Goal: Find specific page/section: Find specific page/section

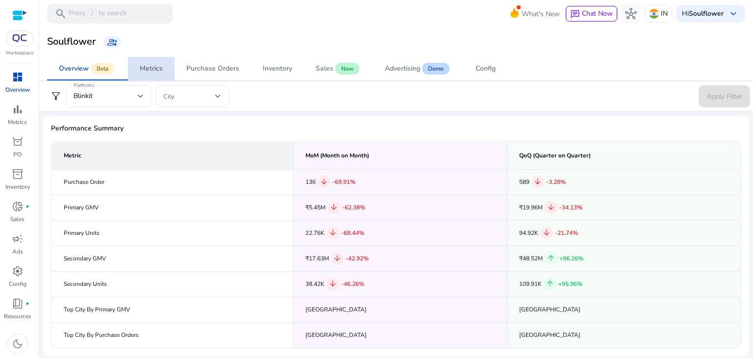
click at [145, 70] on div "Metrics" at bounding box center [151, 68] width 23 height 7
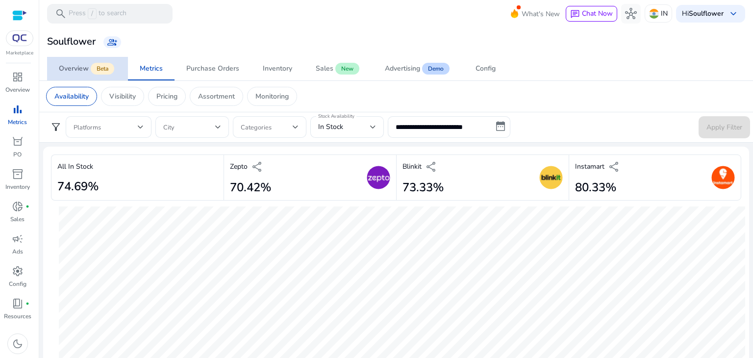
click at [82, 75] on span "Overview Beta" at bounding box center [87, 69] width 57 height 24
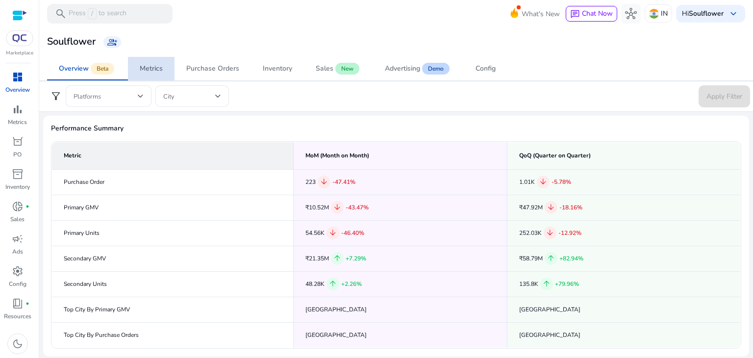
click at [155, 70] on div "Metrics" at bounding box center [151, 68] width 23 height 7
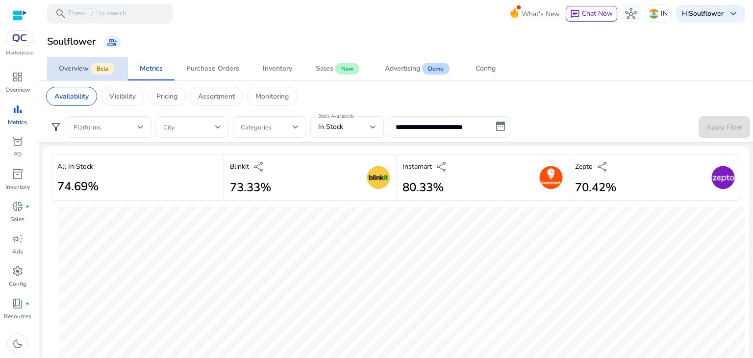
click at [104, 76] on span "Overview Beta" at bounding box center [87, 69] width 57 height 24
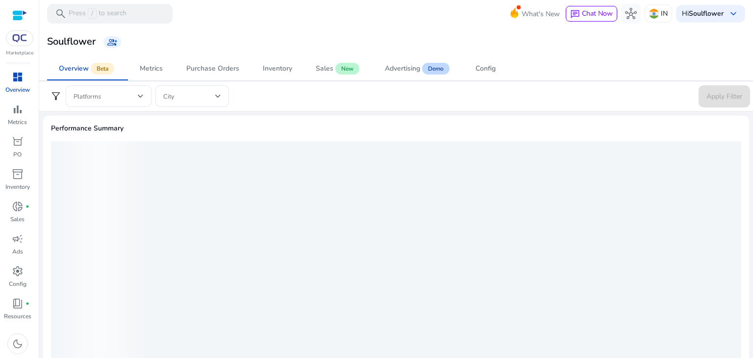
click at [171, 56] on mat-card "Soulflower group_add" at bounding box center [396, 42] width 722 height 30
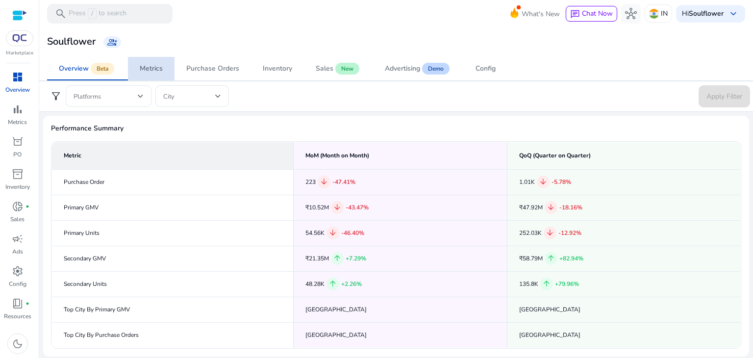
click at [166, 64] on link "Metrics" at bounding box center [151, 69] width 47 height 24
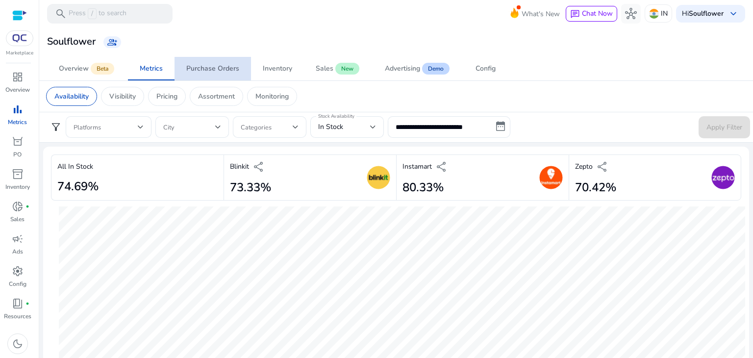
click at [223, 71] on div "Purchase Orders" at bounding box center [212, 68] width 53 height 7
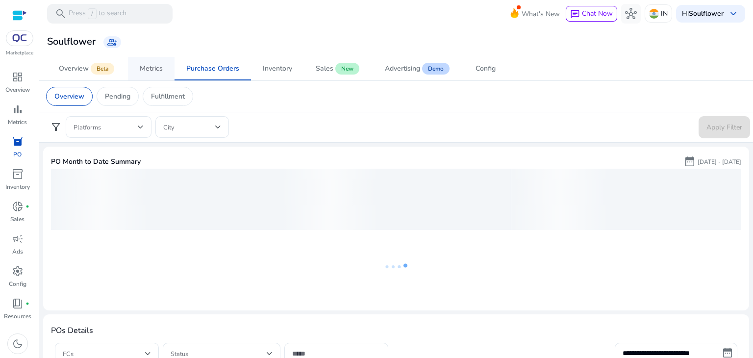
click at [157, 74] on span "Metrics" at bounding box center [151, 69] width 23 height 24
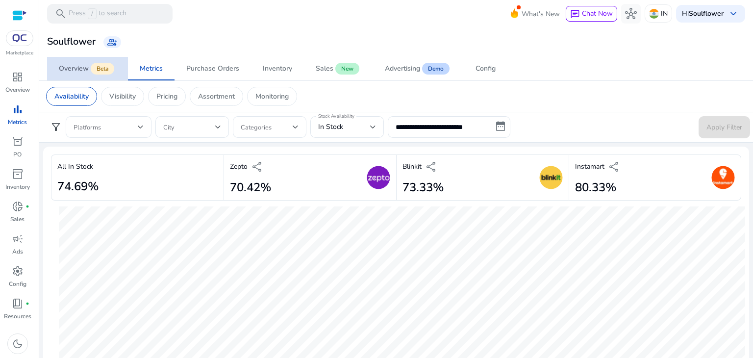
click at [80, 77] on span "Overview Beta" at bounding box center [87, 69] width 57 height 24
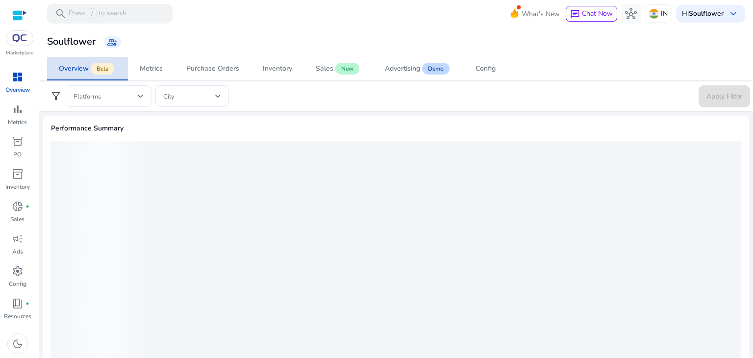
click at [80, 77] on span "Overview Beta" at bounding box center [87, 69] width 57 height 24
